Goal: Information Seeking & Learning: Learn about a topic

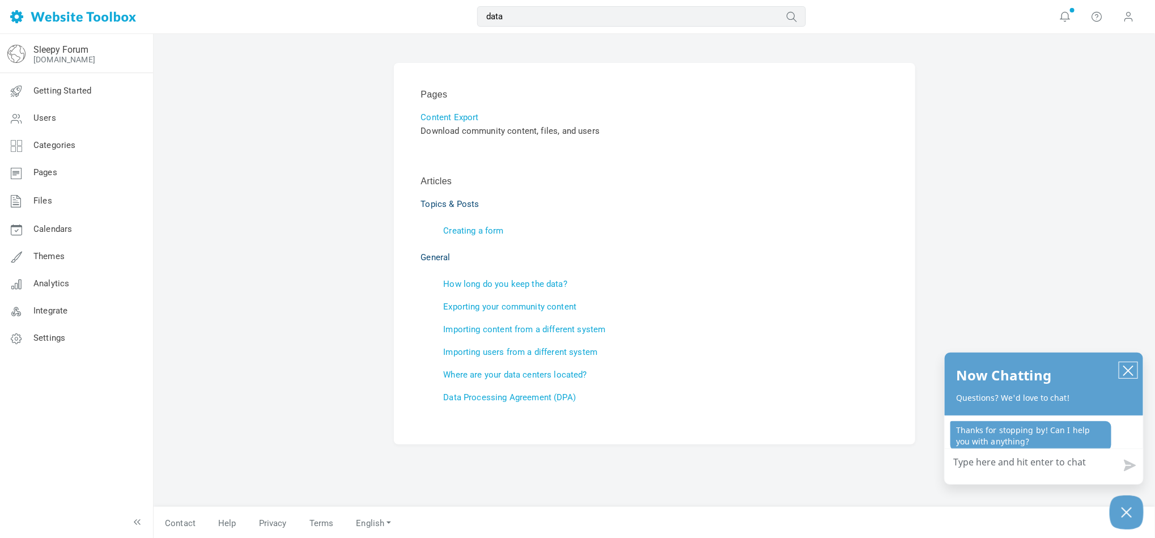
click at [1123, 369] on icon "close chatbox" at bounding box center [1128, 370] width 11 height 11
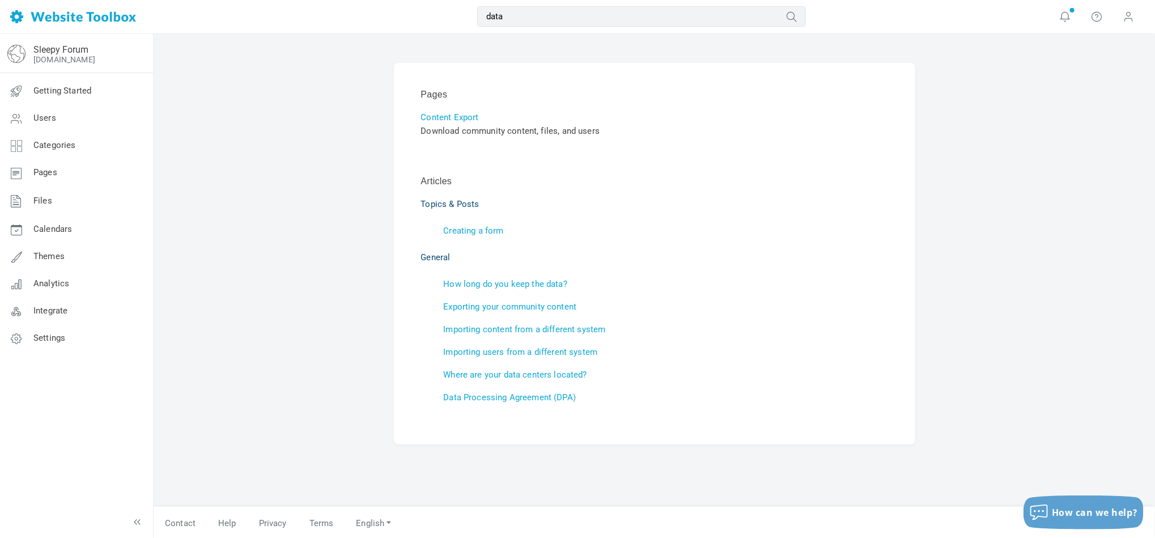
click at [965, 286] on div "Pages Content Export Download community content, files, and users Articles Topi…" at bounding box center [655, 286] width 1002 height 505
click at [166, 240] on div "Pages Content Export Download community content, files, and users Articles Topi…" at bounding box center [655, 286] width 1002 height 505
click at [243, 299] on div "Pages Content Export Download community content, files, and users Articles Topi…" at bounding box center [655, 286] width 1002 height 505
click at [159, 133] on div "Pages Content Export Download community content, files, and users Articles Topi…" at bounding box center [655, 286] width 1002 height 505
click at [514, 398] on link "Data Processing Agreement (DPA)" at bounding box center [510, 397] width 133 height 10
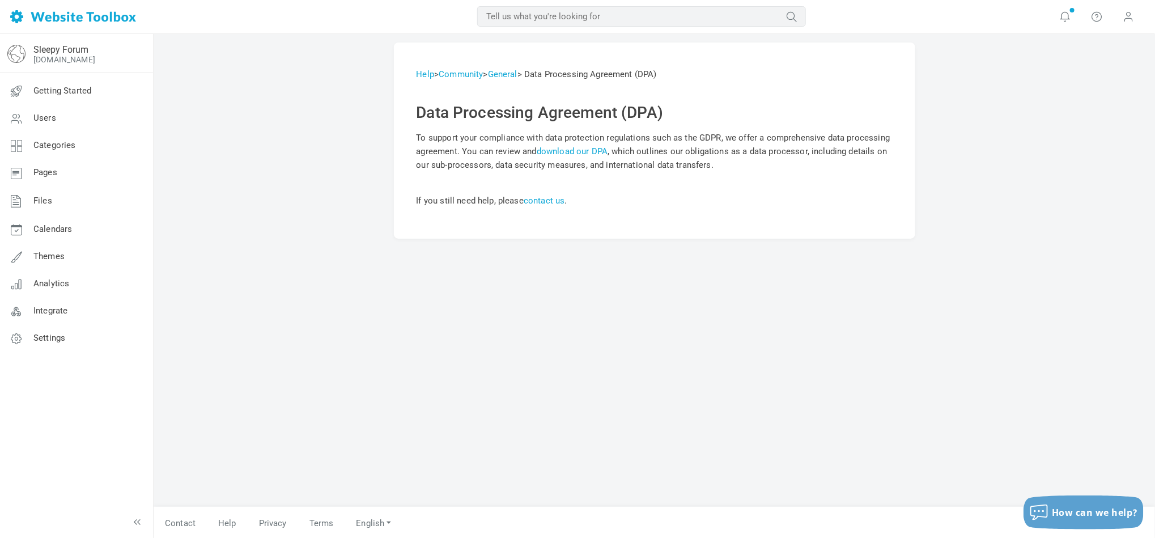
click at [92, 418] on div "Sleepy Forum [DOMAIN_NAME] Getting Started Users Categories Pages Files Calenda…" at bounding box center [76, 286] width 154 height 504
drag, startPoint x: 558, startPoint y: 333, endPoint x: 560, endPoint y: 325, distance: 8.8
click at [560, 330] on div "Help > Community > General > Data Processing Agreement (DPA) Data Processing Ag…" at bounding box center [654, 275] width 539 height 464
click at [590, 149] on link "download our DPA" at bounding box center [572, 151] width 71 height 10
click at [544, 17] on input "text" at bounding box center [641, 16] width 329 height 20
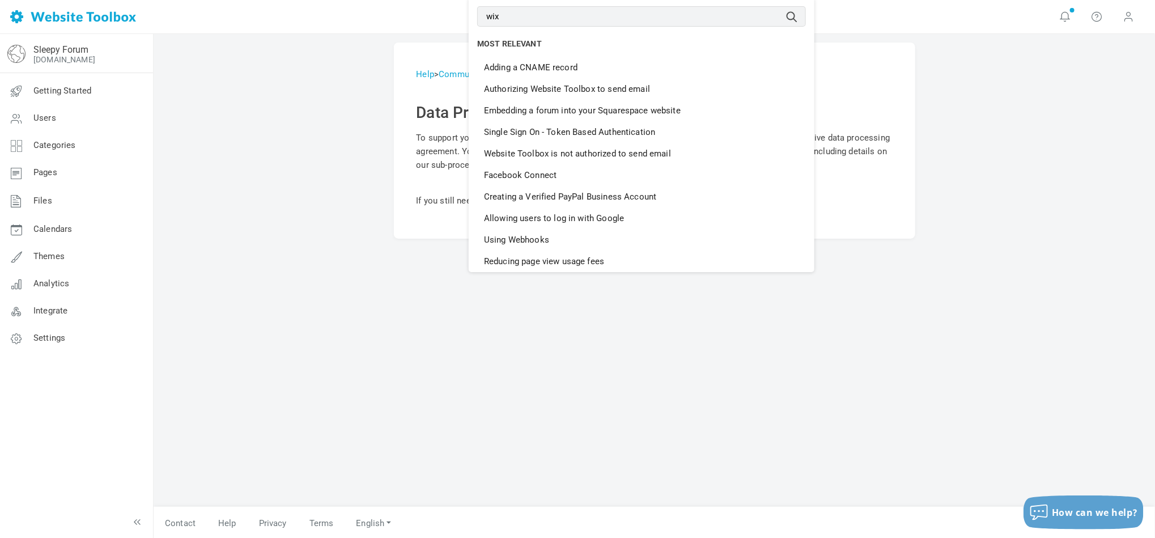
type input "wix"
click at [806, 9] on button "submit" at bounding box center [806, 9] width 0 height 0
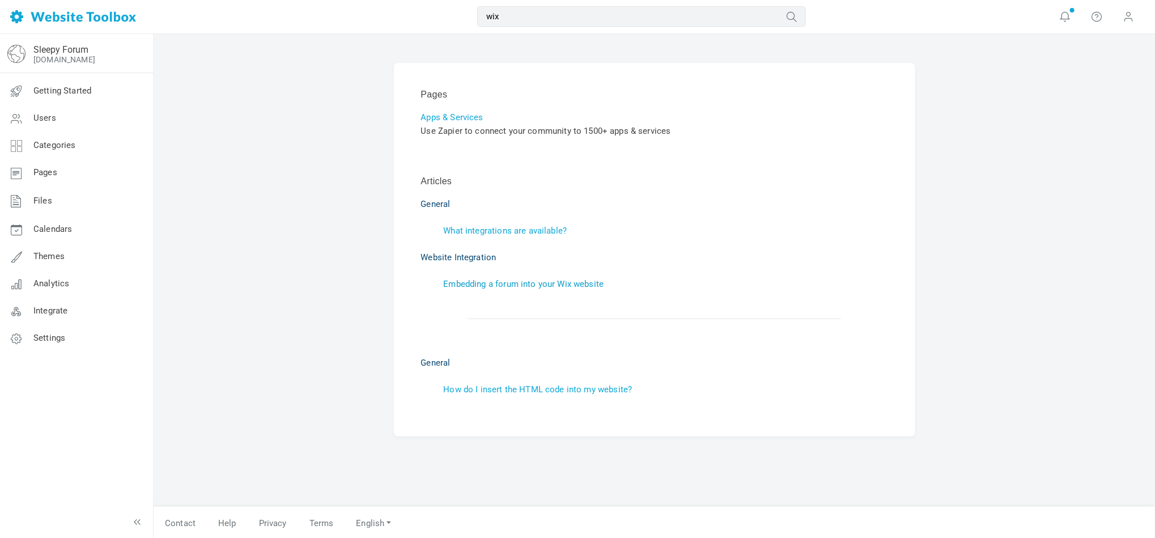
click at [506, 285] on link "Embedding a forum into your Wix website" at bounding box center [524, 284] width 160 height 10
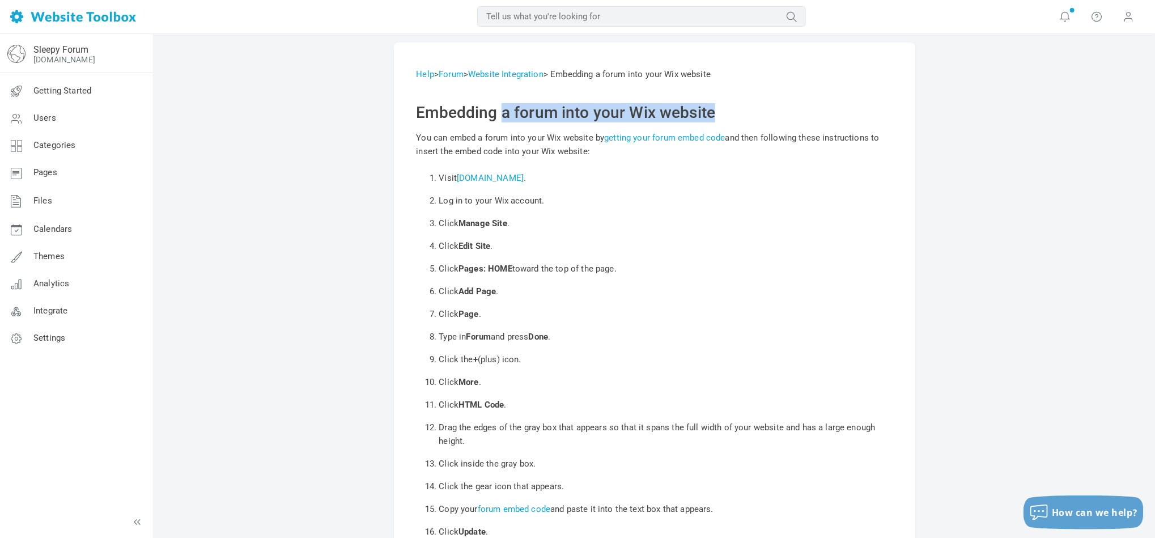
drag, startPoint x: 503, startPoint y: 111, endPoint x: 811, endPoint y: 104, distance: 307.9
click at [811, 104] on h2 "Embedding a forum into your Wix website" at bounding box center [655, 112] width 476 height 19
copy h2 "a forum into your Wix website"
click at [543, 12] on input "text" at bounding box center [641, 16] width 329 height 20
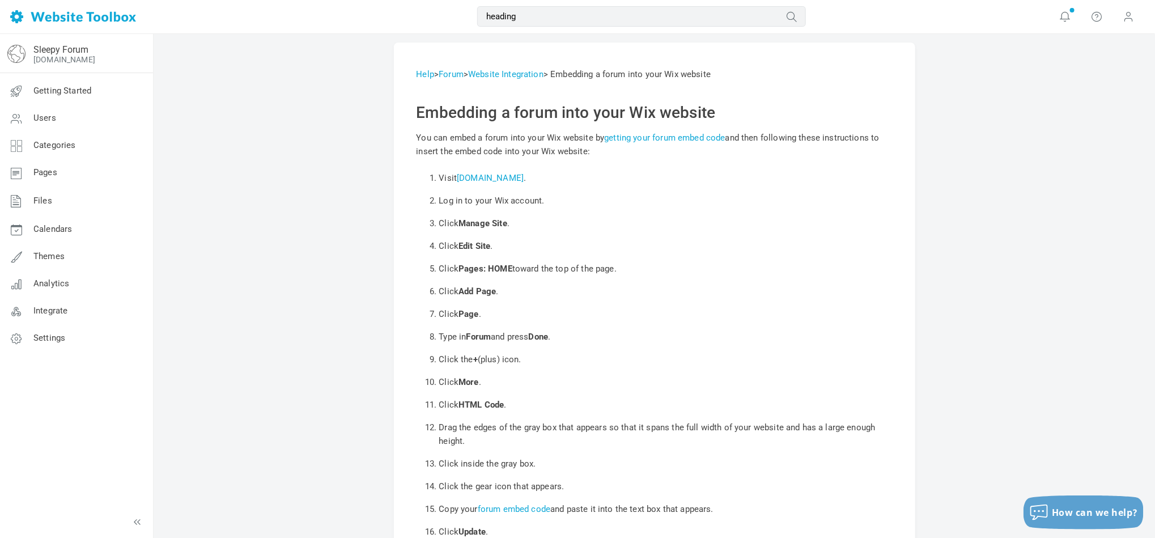
type input "heading"
click at [806, 9] on button "submit" at bounding box center [806, 9] width 0 height 0
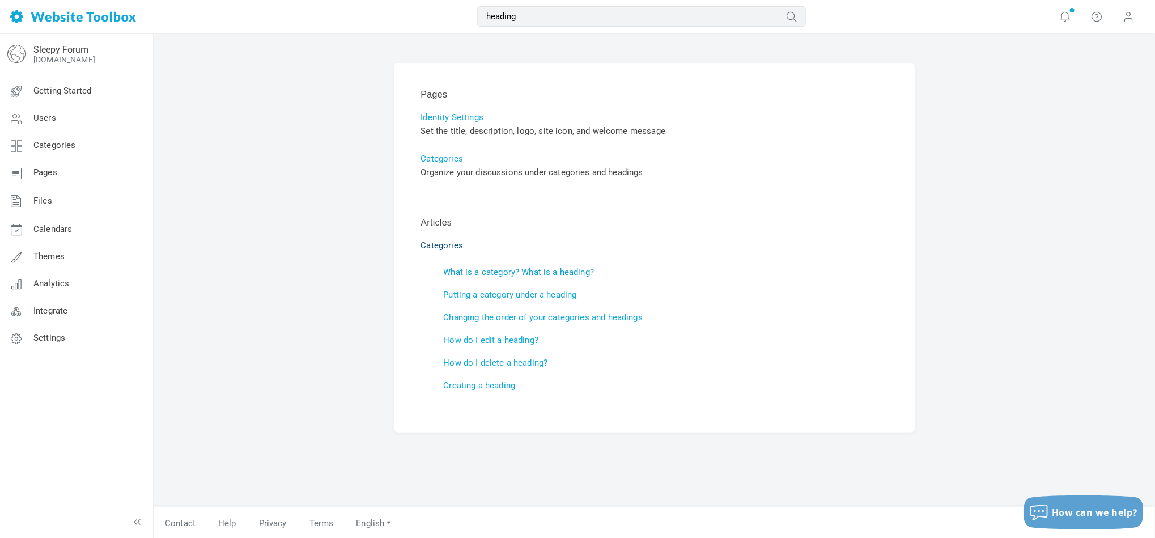
click at [548, 271] on link "What is a category? What is a heading?" at bounding box center [519, 272] width 151 height 10
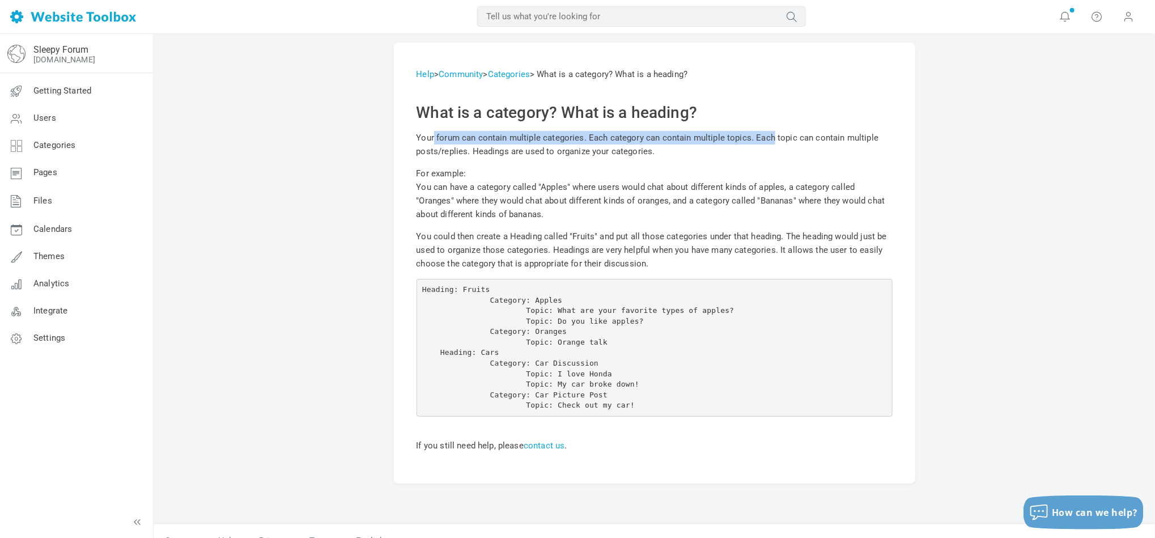
drag, startPoint x: 416, startPoint y: 134, endPoint x: 754, endPoint y: 140, distance: 338.5
click at [754, 140] on div "Help > Community > Categories > What is a category? What is a heading? What is …" at bounding box center [655, 263] width 522 height 441
copy div "Your forum can contain multiple categories. Each category can contain multiple …"
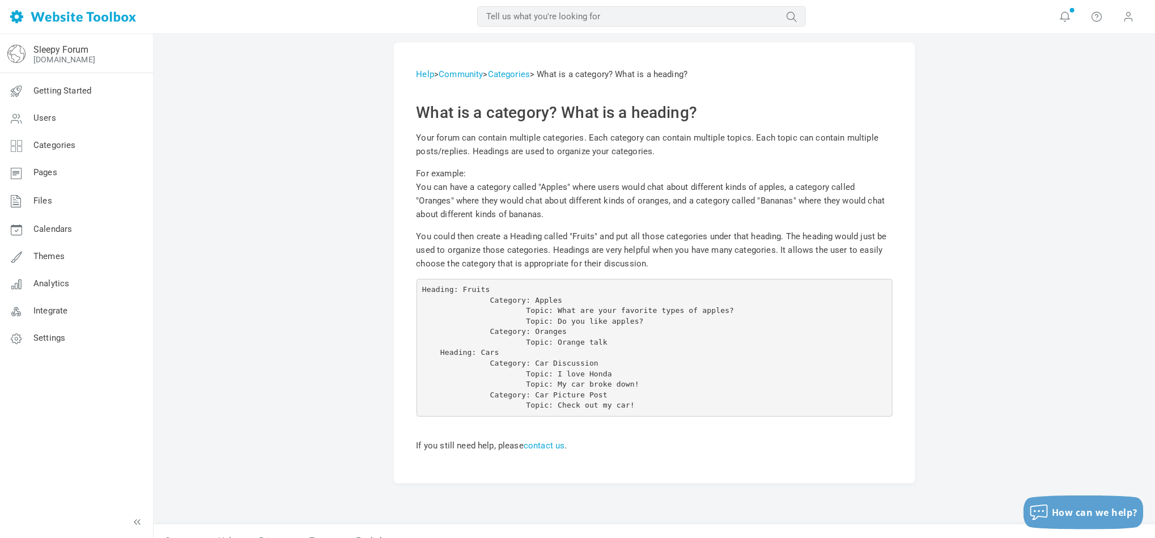
click at [553, 23] on input "text" at bounding box center [641, 16] width 329 height 20
type input "https"
click at [806, 9] on button "submit" at bounding box center [806, 9] width 0 height 0
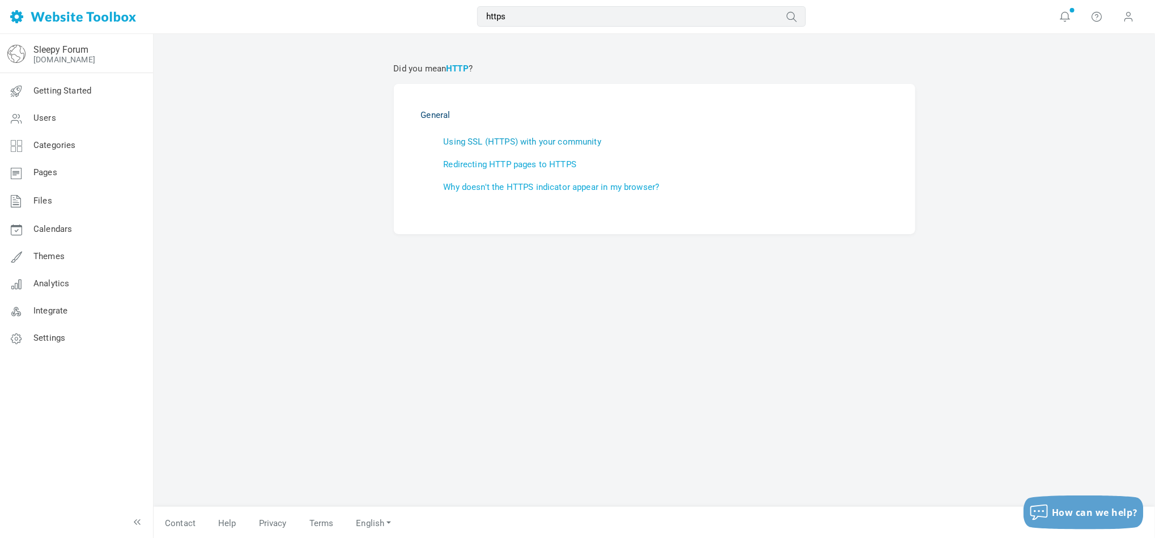
click at [548, 139] on link "Using SSL (HTTPS) with your community" at bounding box center [523, 142] width 158 height 10
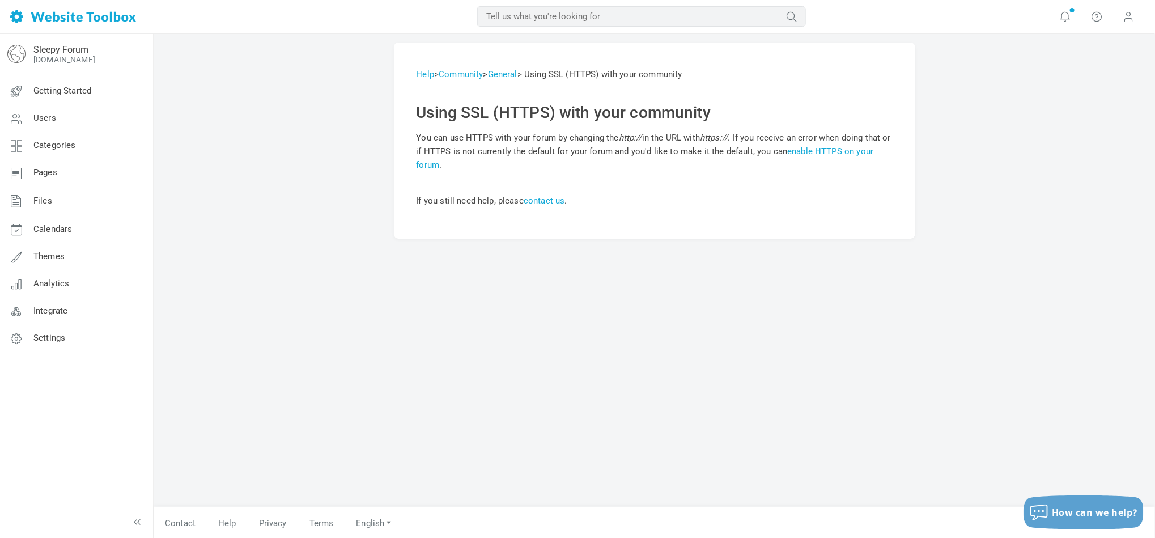
click at [558, 15] on input "text" at bounding box center [641, 16] width 329 height 20
type input "screencast"
click at [806, 9] on button "submit" at bounding box center [806, 9] width 0 height 0
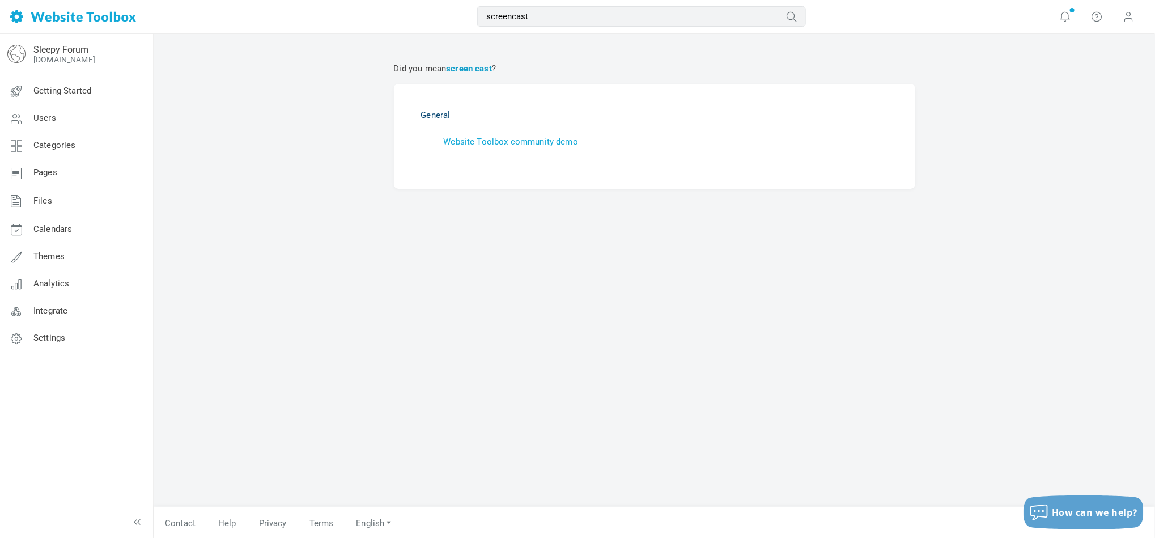
click at [468, 66] on b "screen cast" at bounding box center [469, 68] width 46 height 10
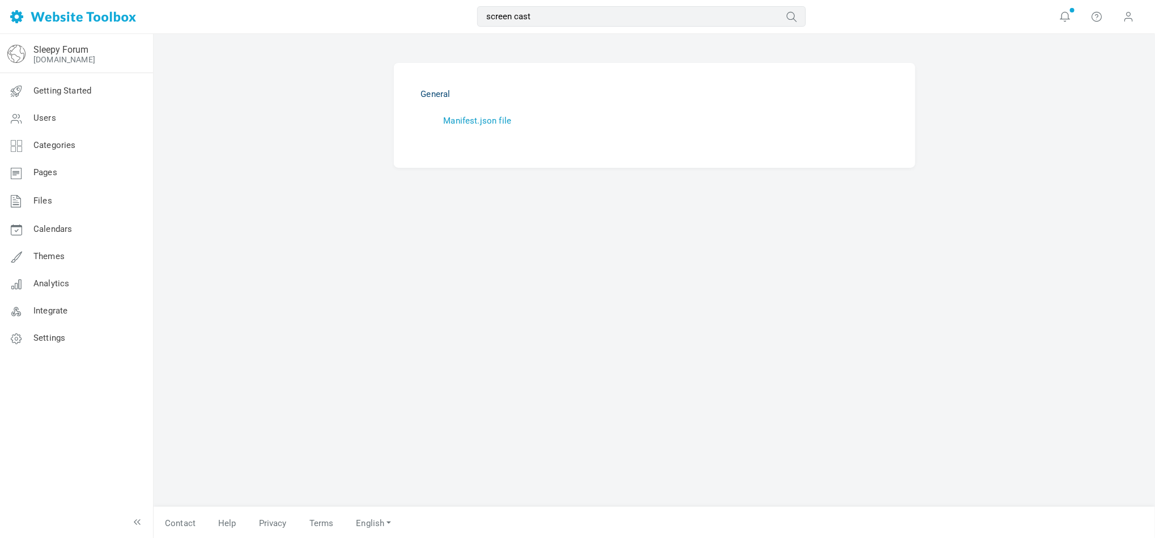
click at [490, 120] on link "Manifest.json file" at bounding box center [478, 121] width 68 height 10
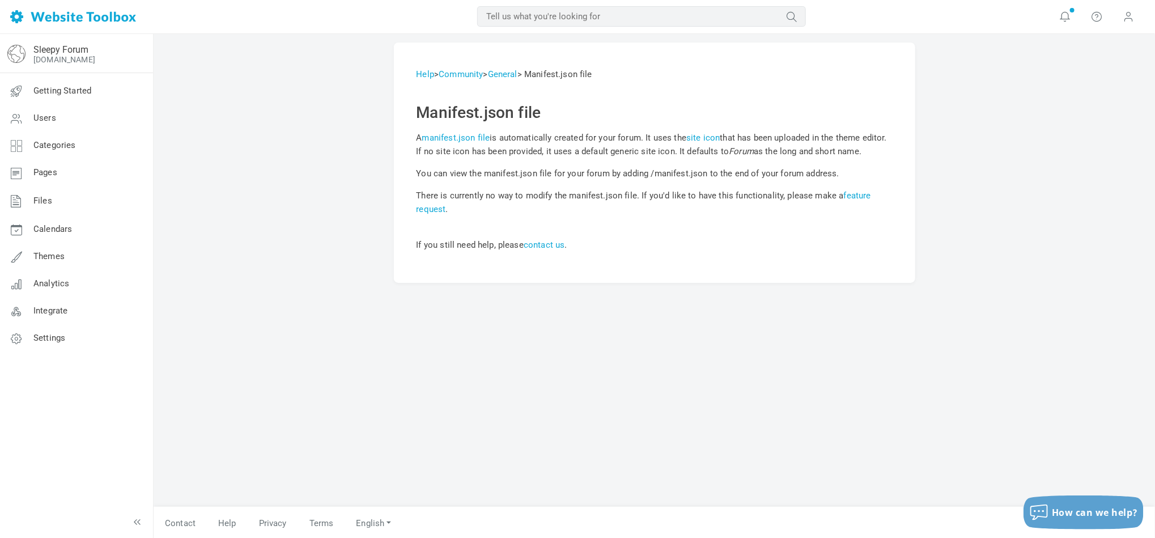
click at [568, 12] on input "text" at bounding box center [641, 16] width 329 height 20
type input "screenshot"
click at [806, 9] on button "submit" at bounding box center [806, 9] width 0 height 0
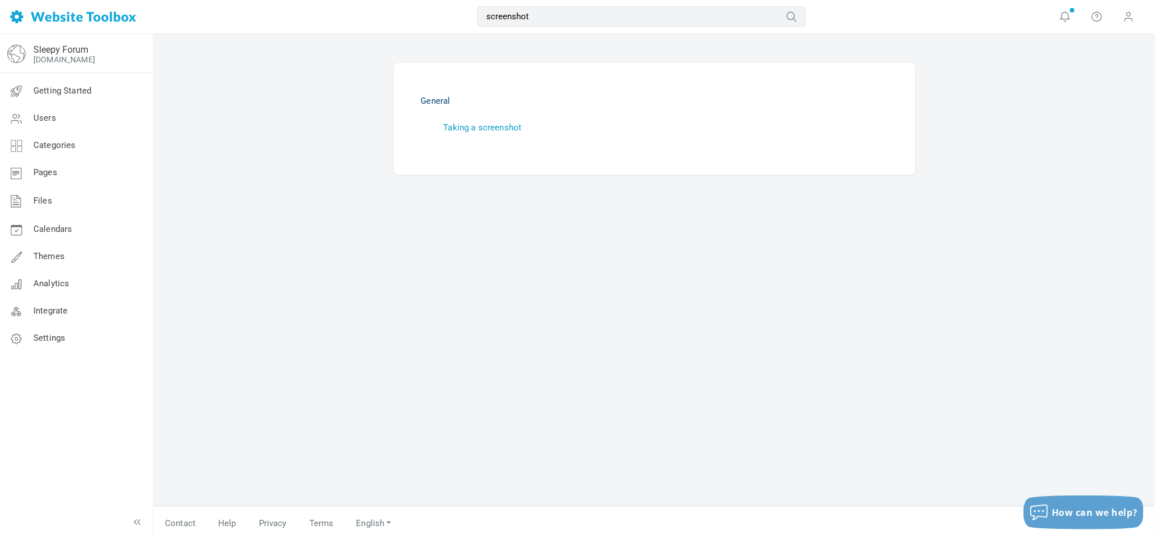
click at [495, 128] on link "Taking a screenshot" at bounding box center [483, 127] width 78 height 10
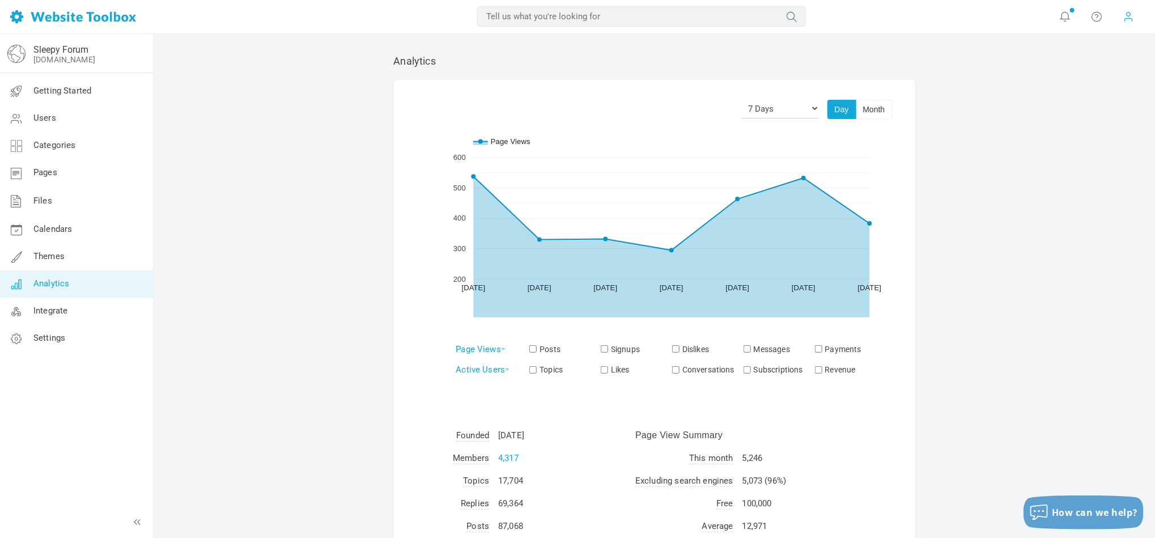
click at [1121, 17] on span at bounding box center [1129, 17] width 18 height 18
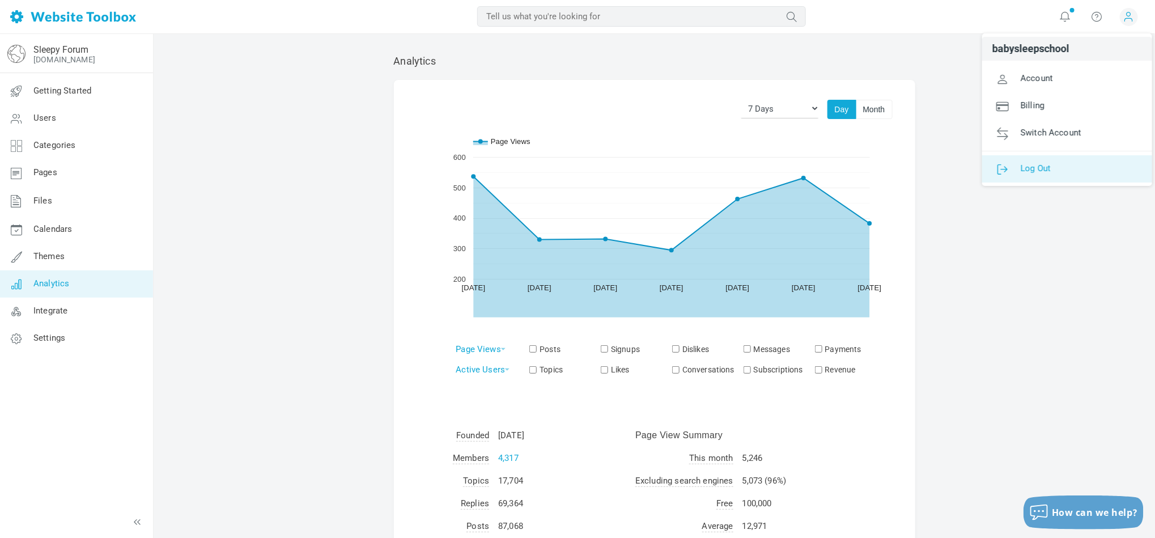
click at [1043, 167] on span "Log Out" at bounding box center [1036, 168] width 30 height 10
